Goal: Information Seeking & Learning: Learn about a topic

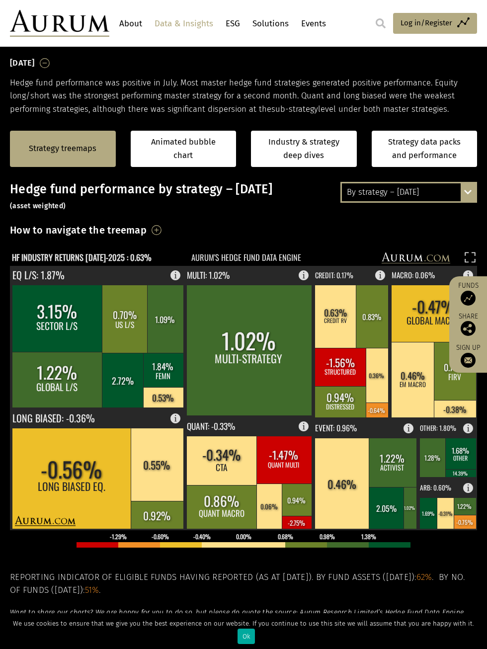
scroll to position [149, 0]
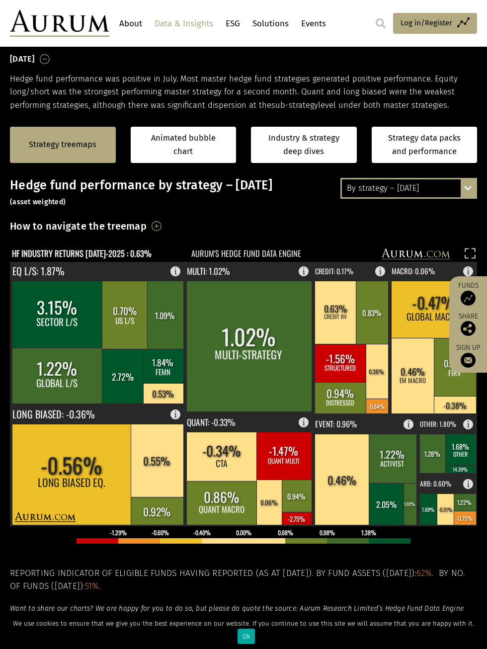
click at [122, 17] on link "About" at bounding box center [131, 23] width 28 height 18
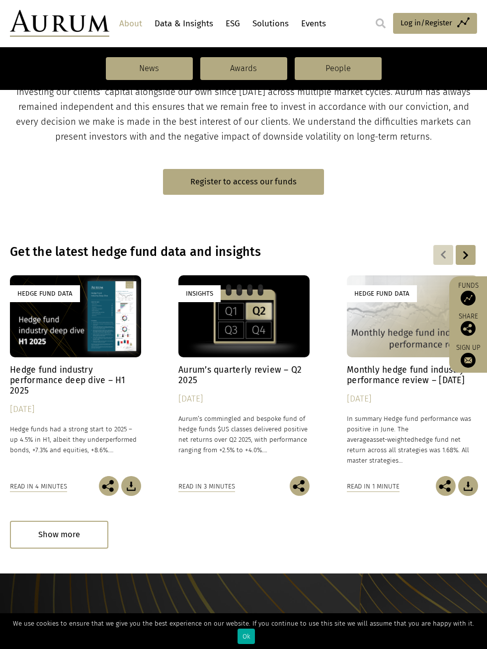
scroll to position [546, 0]
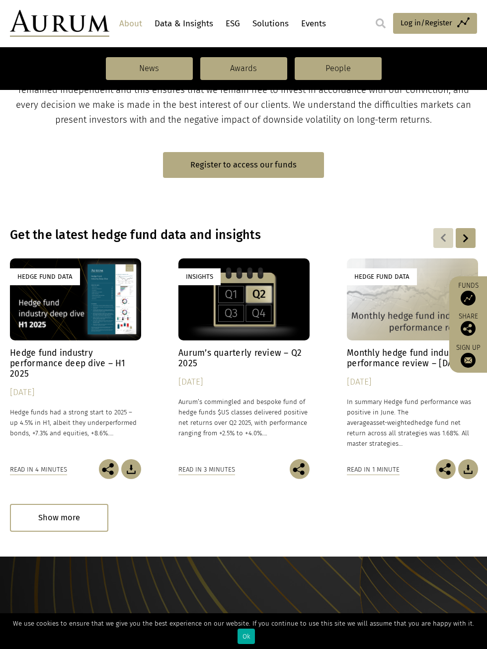
drag, startPoint x: 64, startPoint y: 360, endPoint x: 56, endPoint y: 360, distance: 8.0
click at [56, 360] on h4 "Hedge fund industry performance deep dive – H1 2025" at bounding box center [75, 363] width 131 height 31
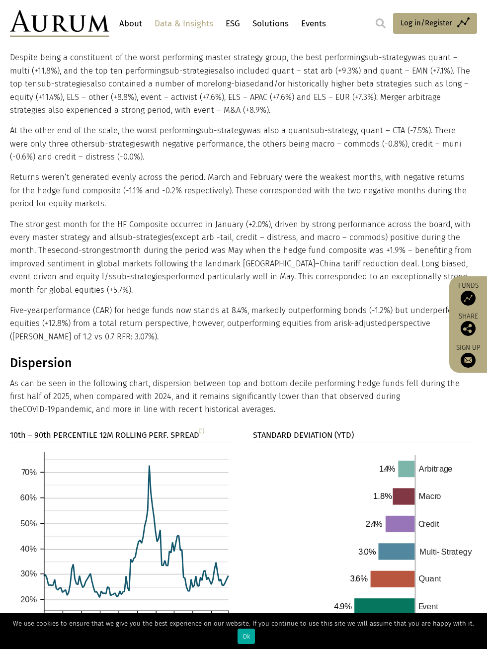
scroll to position [1291, 0]
